Goal: Check status: Check status

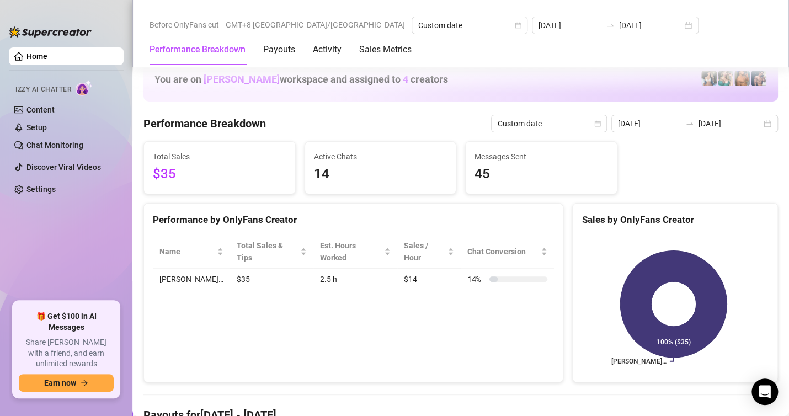
scroll to position [1489, 0]
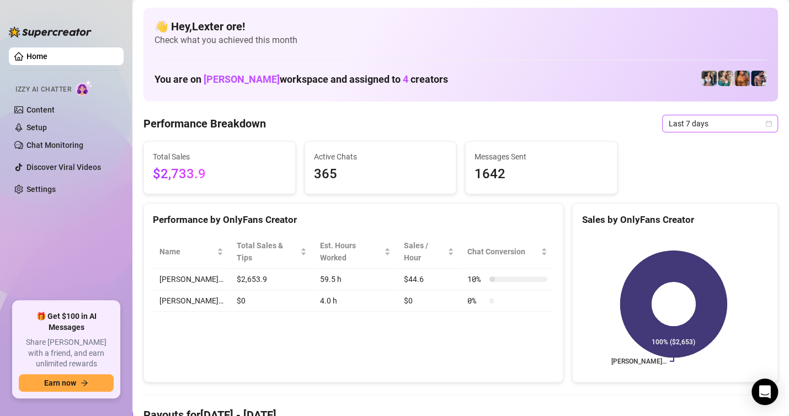
click at [711, 122] on span "Last 7 days" at bounding box center [719, 123] width 103 height 17
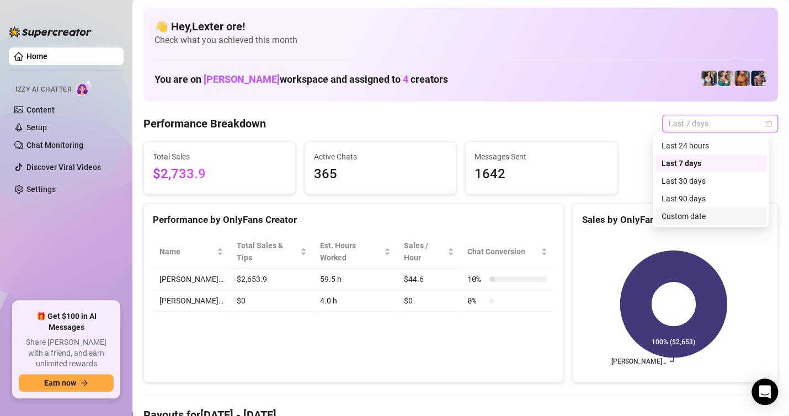
click at [677, 217] on div "Custom date" at bounding box center [710, 216] width 98 height 12
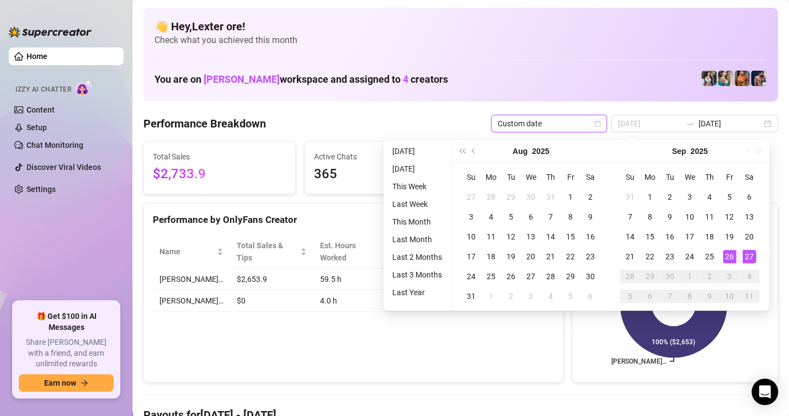
type input "[DATE]"
click at [745, 255] on div "27" at bounding box center [748, 256] width 13 height 13
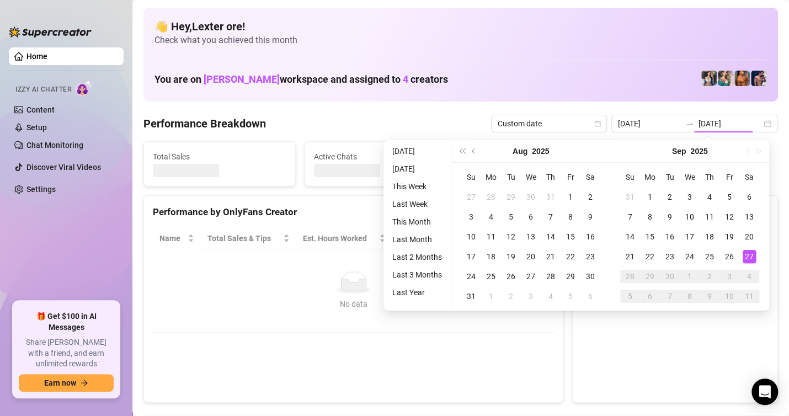
type input "[DATE]"
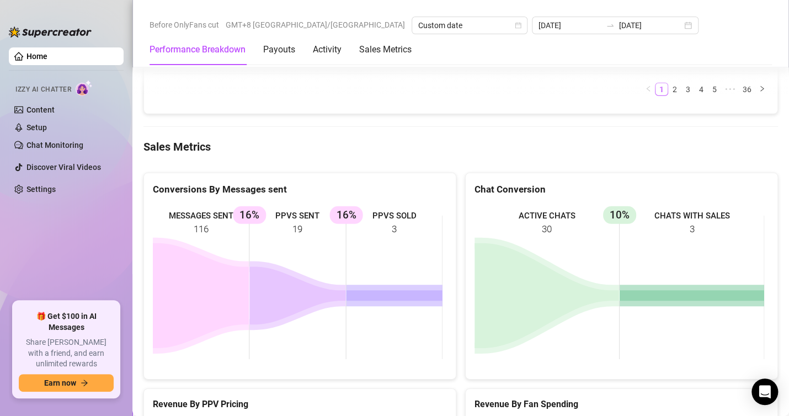
scroll to position [1434, 0]
